Goal: Find specific page/section: Find specific page/section

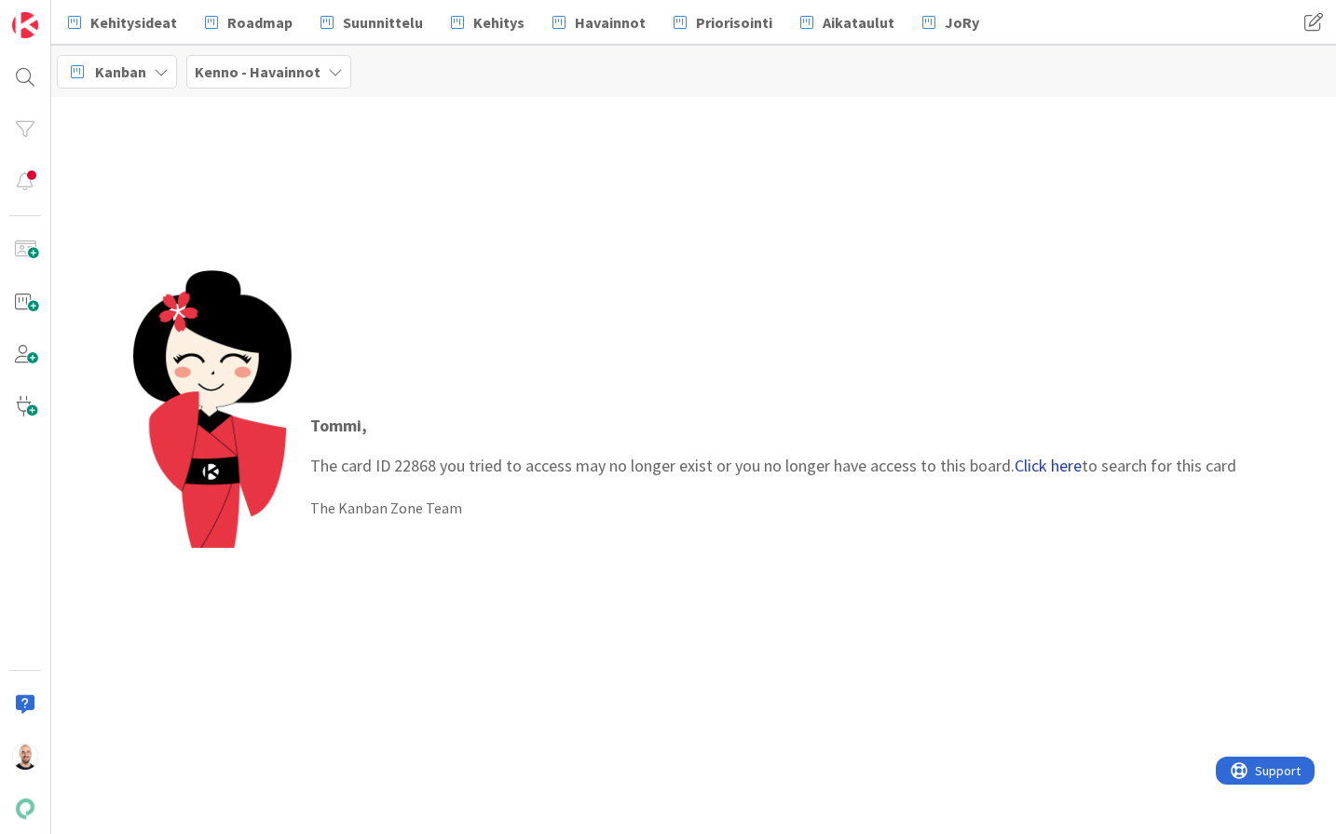
click at [1064, 461] on link "Click here" at bounding box center [1048, 465] width 67 height 21
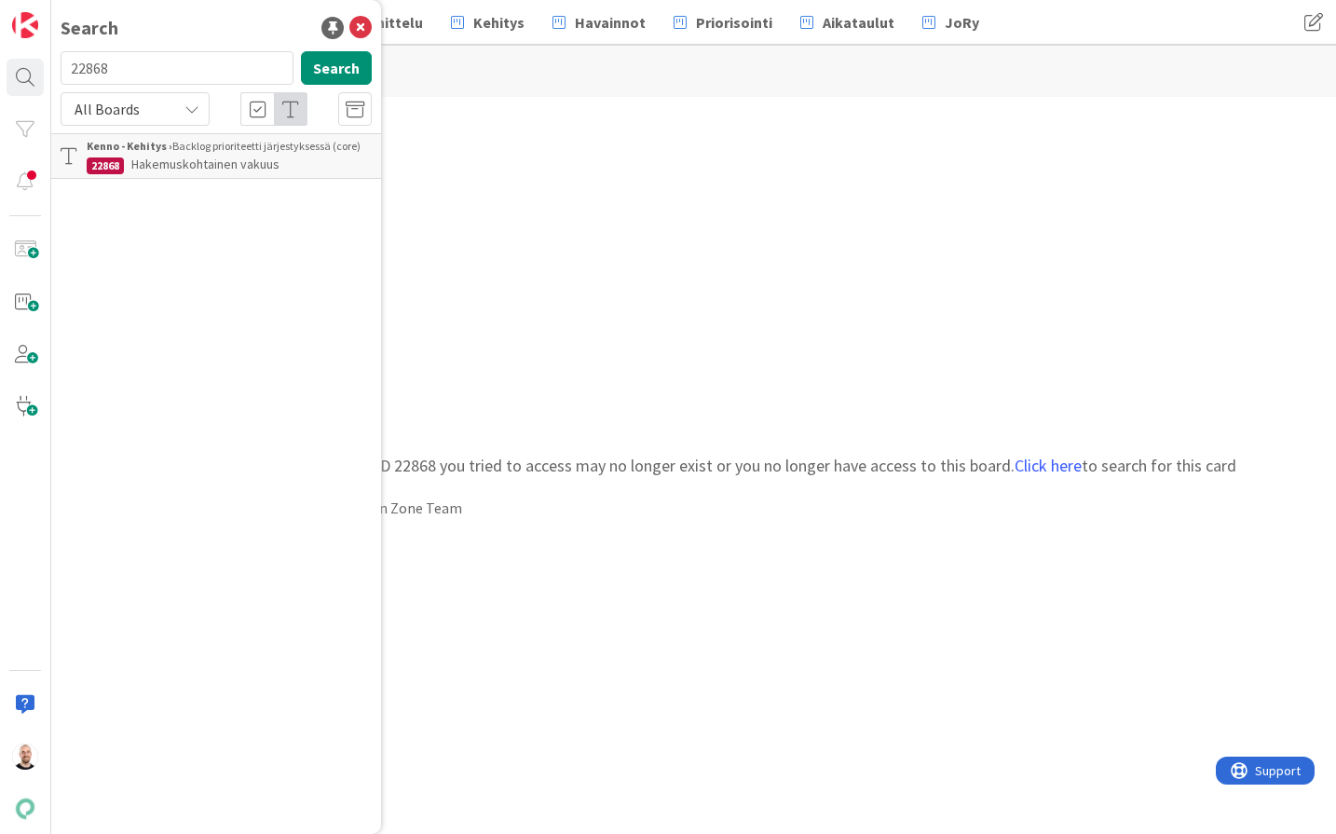
click at [218, 160] on span "Hakemuskohtainen vakuus" at bounding box center [205, 164] width 148 height 17
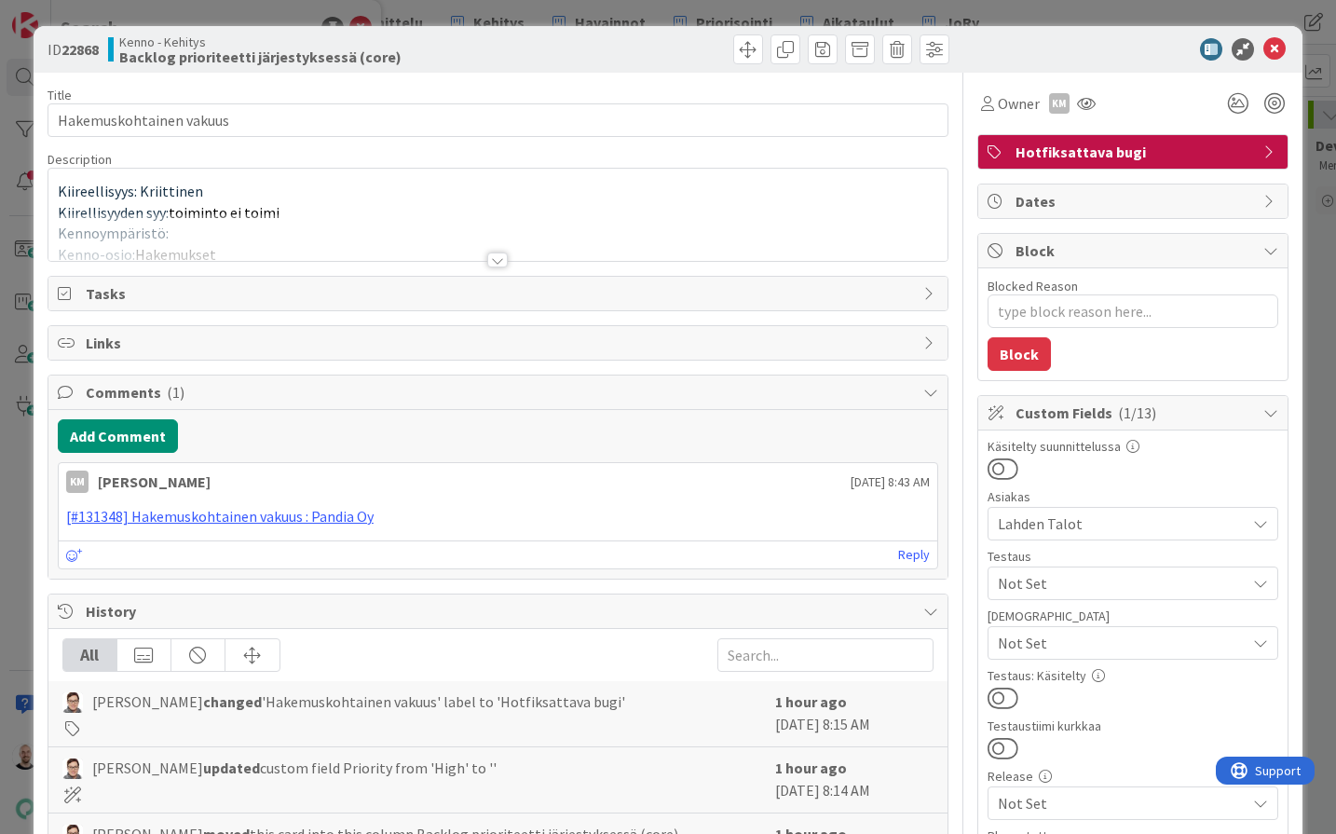
type textarea "x"
click at [493, 257] on div at bounding box center [497, 259] width 20 height 15
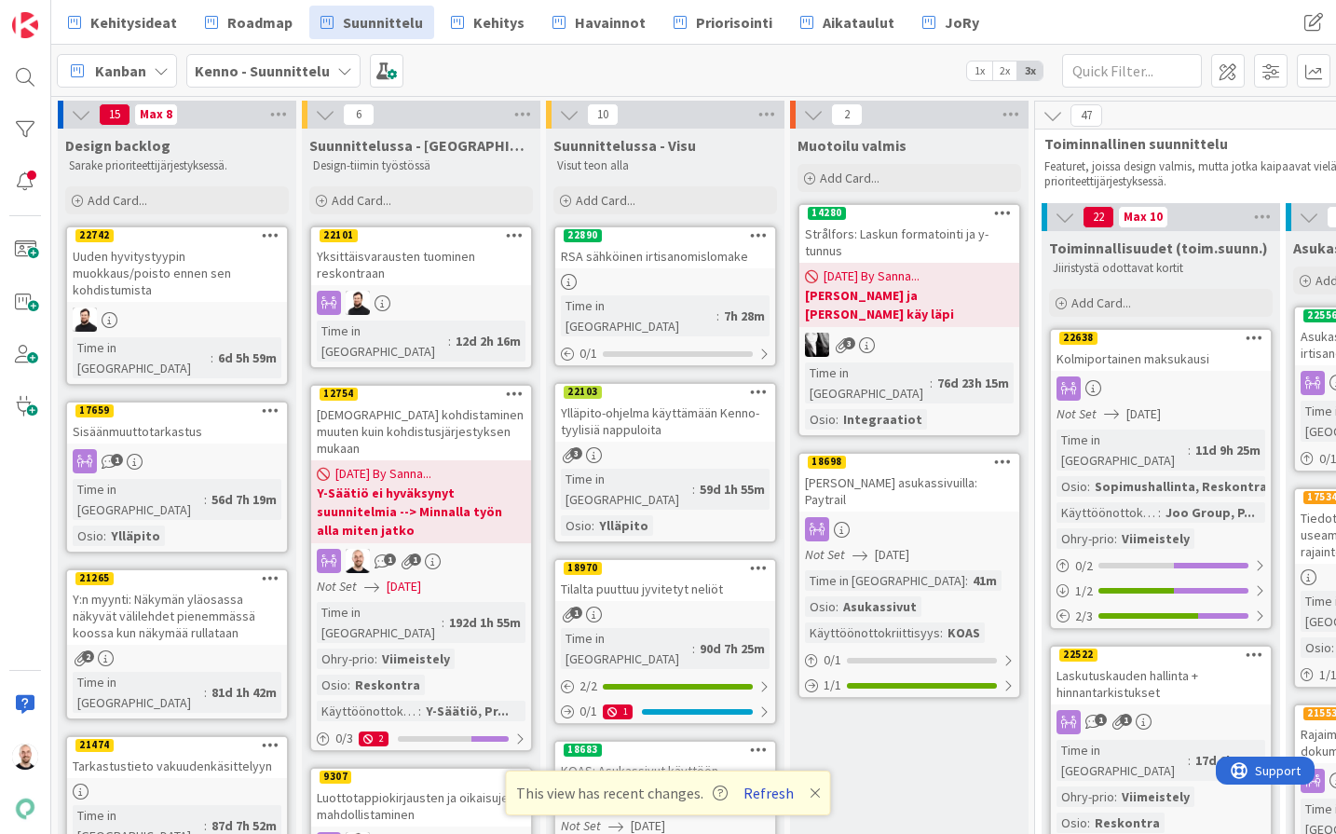
click at [781, 789] on button "Refresh" at bounding box center [768, 793] width 63 height 24
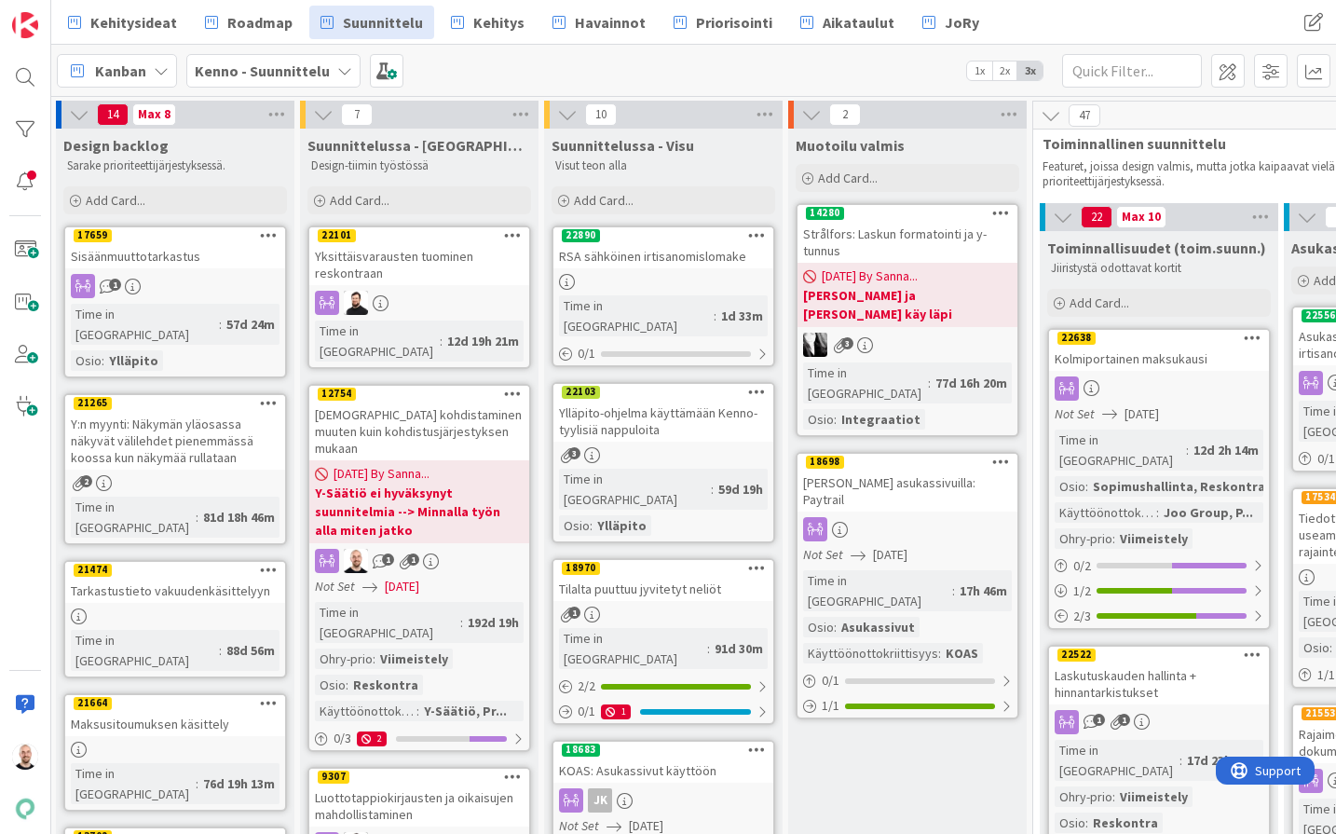
scroll to position [0, 2]
